Goal: Use online tool/utility: Utilize a website feature to perform a specific function

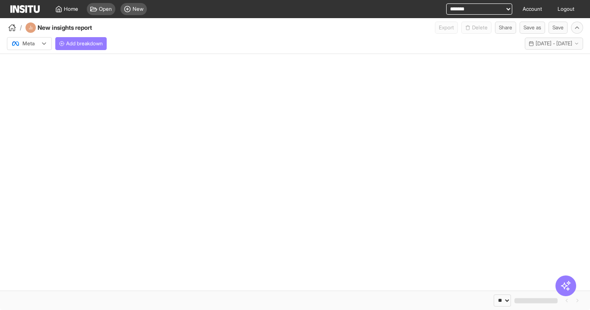
select select "**"
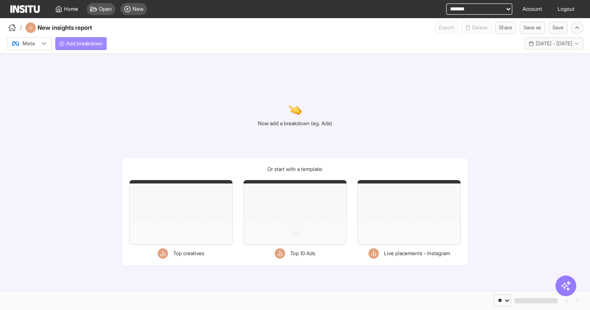
click at [84, 41] on span "Add breakdown" at bounding box center [84, 43] width 37 height 7
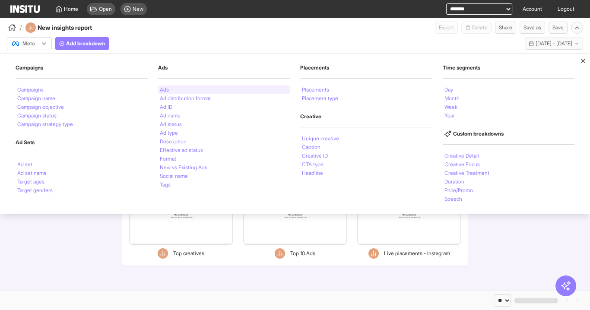
click at [168, 90] on li "Ads" at bounding box center [164, 89] width 9 height 5
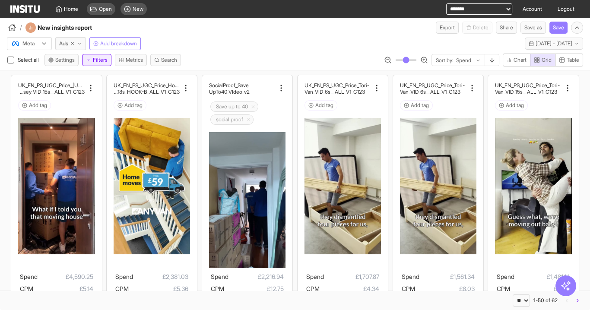
click at [104, 59] on button "Filters" at bounding box center [96, 60] width 29 height 12
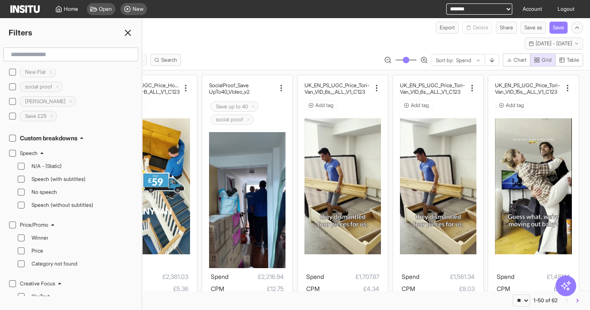
scroll to position [276, 0]
click at [74, 176] on span "Speech (with subtitles)" at bounding box center [81, 179] width 99 height 7
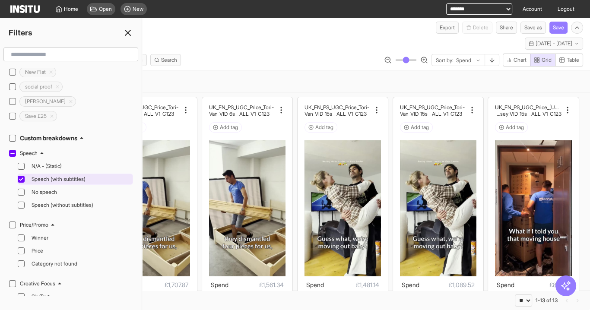
click at [73, 176] on span "Speech (with subtitles)" at bounding box center [81, 179] width 99 height 7
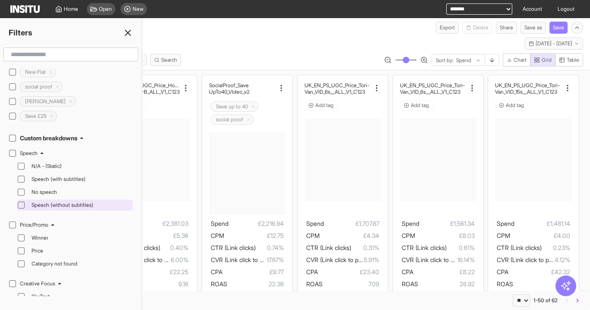
click at [74, 200] on div "Speech (without subtitles)" at bounding box center [79, 205] width 103 height 10
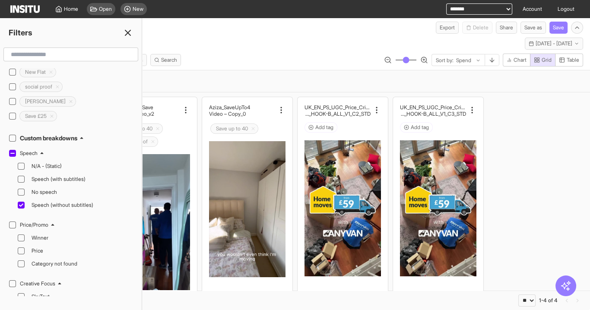
click at [506, 167] on div "SocialProof_Save UpTo40_VIdeo_v2 Save up to 40 social proof Spend £2,216.94 [ME…" at bounding box center [295, 237] width 590 height 290
click at [51, 202] on span "Speech (without subtitles)" at bounding box center [81, 205] width 99 height 7
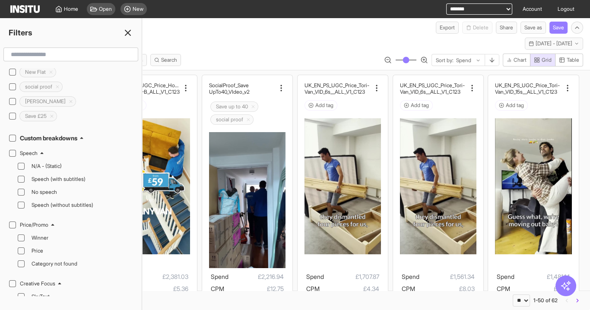
click at [127, 34] on line at bounding box center [127, 32] width 5 height 5
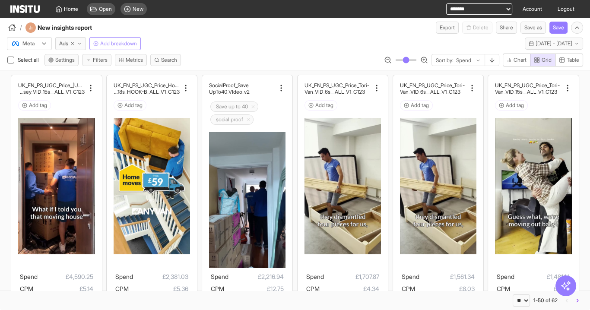
click at [139, 38] on button "Add breakdown" at bounding box center [114, 43] width 51 height 13
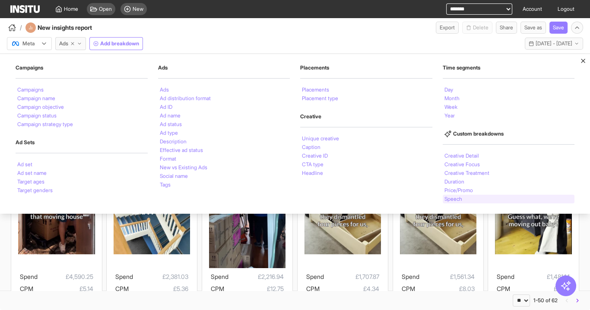
click at [449, 200] on li "Speech" at bounding box center [454, 199] width 18 height 5
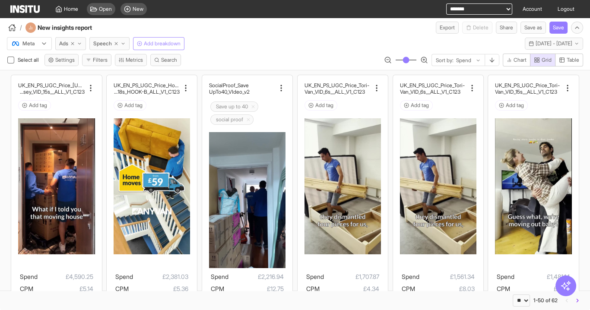
click at [174, 44] on span "Add breakdown" at bounding box center [162, 43] width 37 height 7
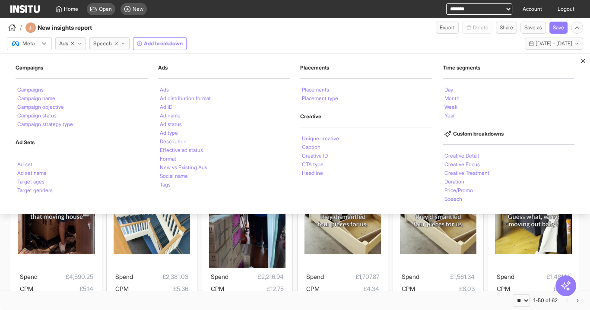
click at [172, 44] on span "Add breakdown" at bounding box center [163, 43] width 39 height 7
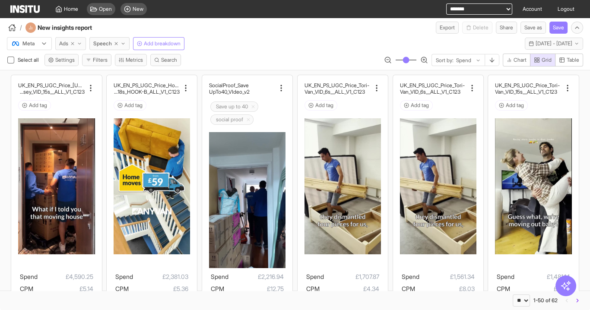
click at [70, 44] on icon "button" at bounding box center [72, 43] width 5 height 5
select select "**"
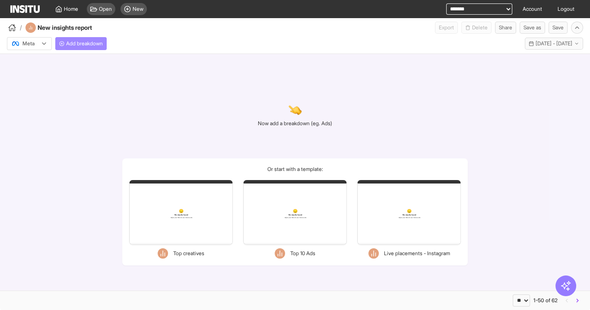
click at [96, 46] on span "Add breakdown" at bounding box center [84, 43] width 37 height 7
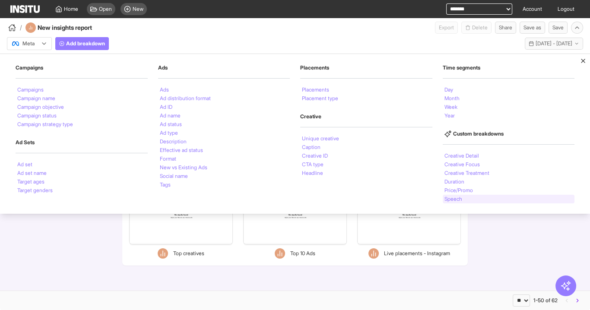
click at [457, 201] on div "Speech" at bounding box center [509, 199] width 132 height 9
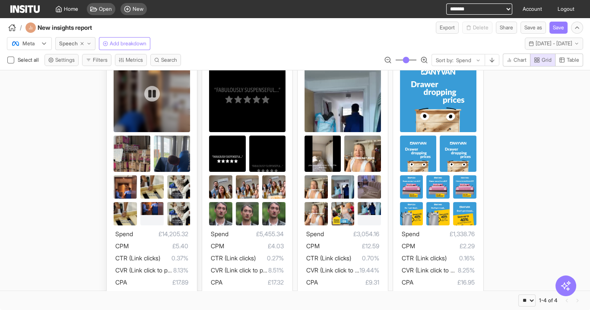
scroll to position [78, 0]
